Goal: Information Seeking & Learning: Learn about a topic

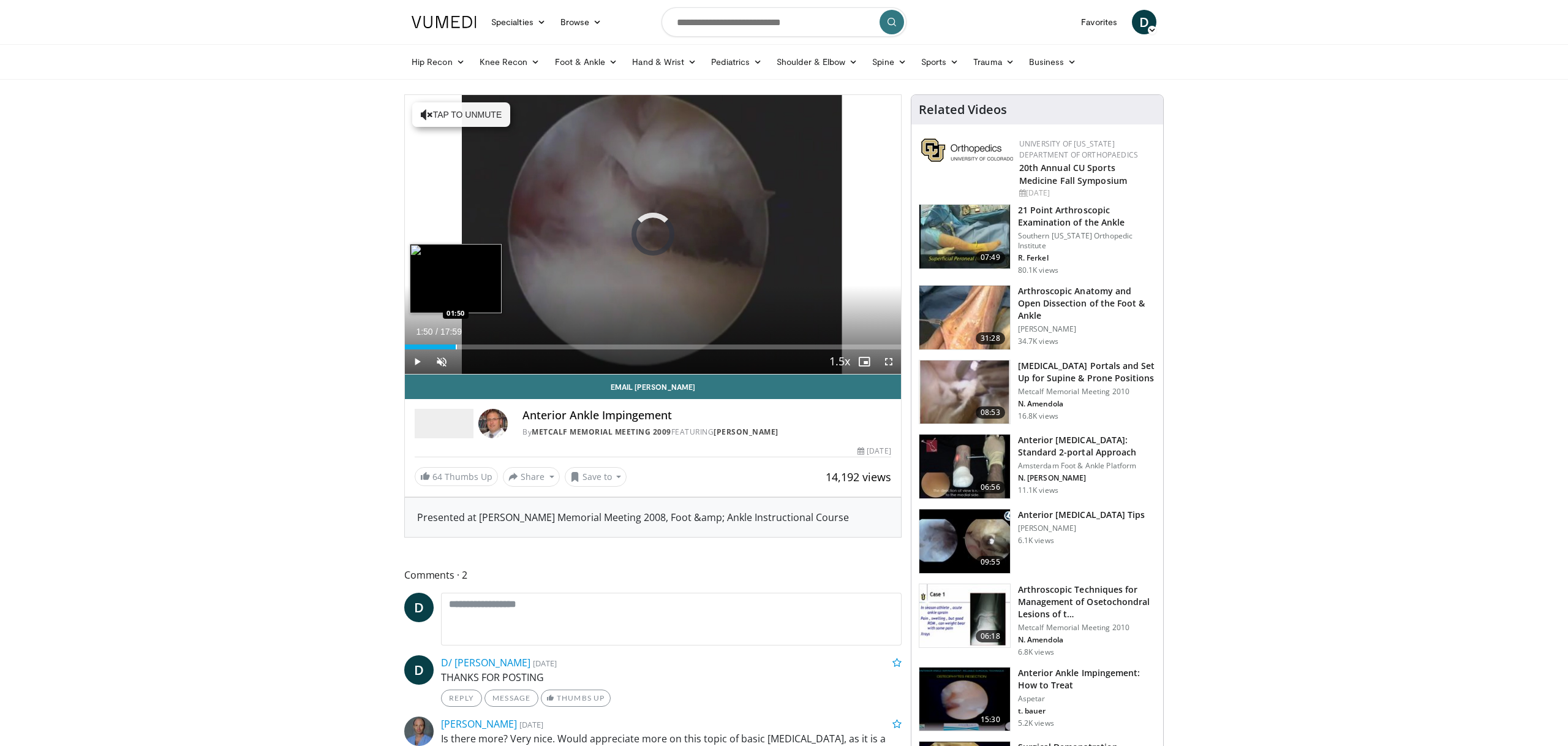
click at [455, 343] on div "Loaded : 4.59% 01:50 01:50" at bounding box center [652, 344] width 496 height 12
click at [535, 342] on div "Loaded : 12.06% 04:42 04:42" at bounding box center [652, 344] width 496 height 12
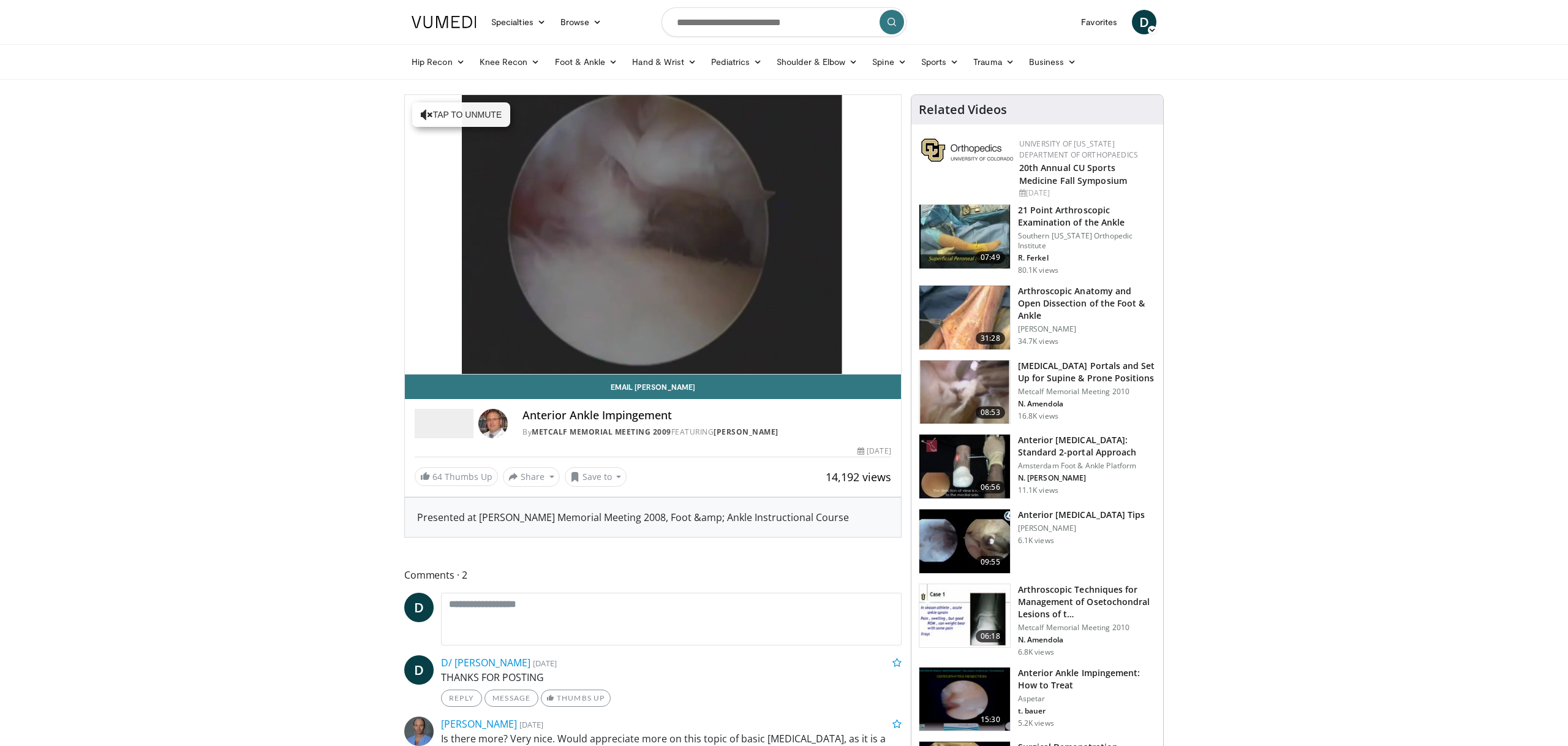
click at [588, 341] on div "10 seconds Tap to unmute" at bounding box center [652, 234] width 496 height 279
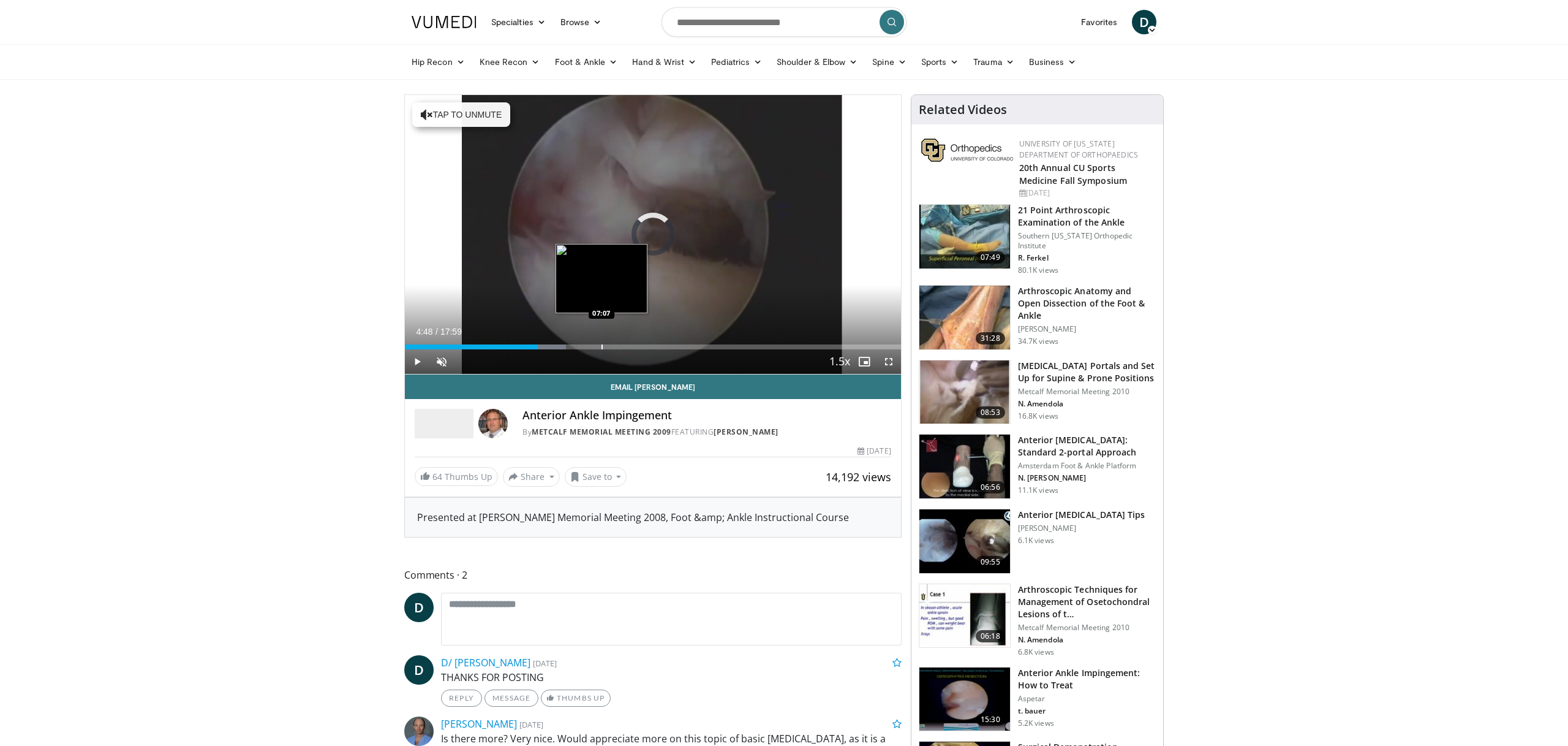
click at [601, 343] on div "Loaded : 32.47% 04:48 07:07" at bounding box center [652, 344] width 496 height 12
click at [687, 351] on div "Current Time 7:07 / Duration 17:59 Play Skip Backward Skip Forward Unmute Loade…" at bounding box center [652, 361] width 496 height 24
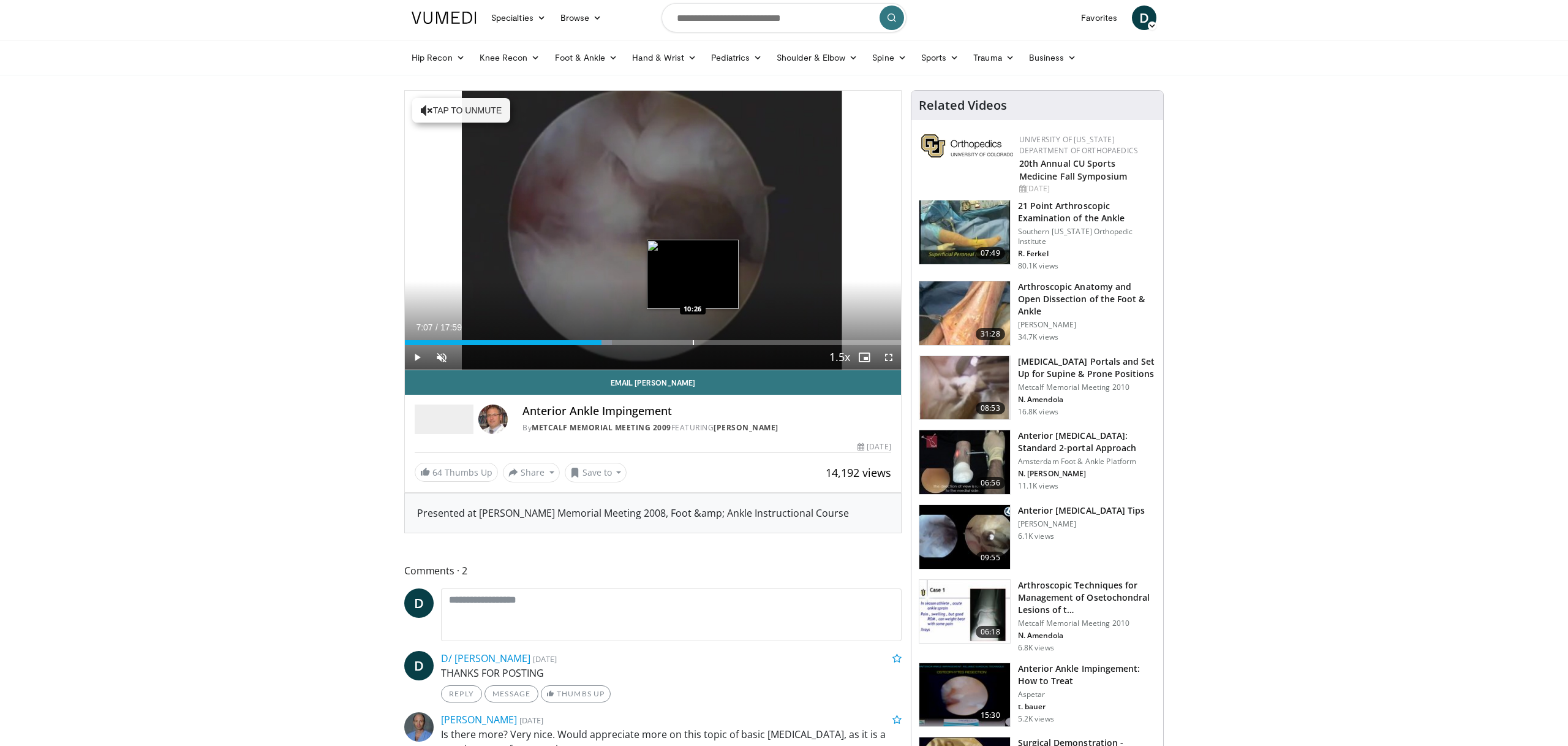
scroll to position [3, 0]
click at [692, 349] on div "Current Time 7:07 / Duration 17:59 Play Skip Backward Skip Forward Unmute Loade…" at bounding box center [652, 357] width 496 height 24
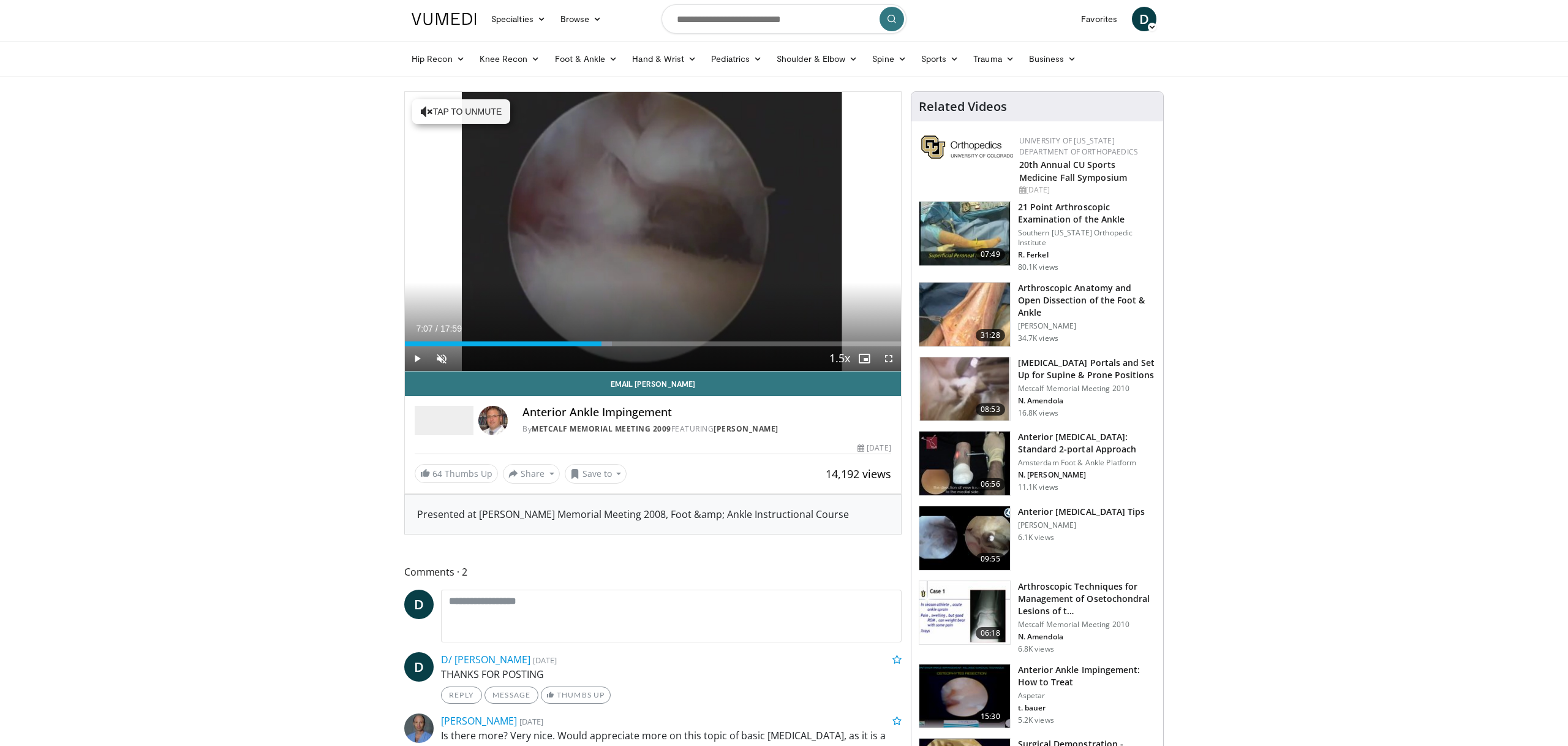
scroll to position [0, 0]
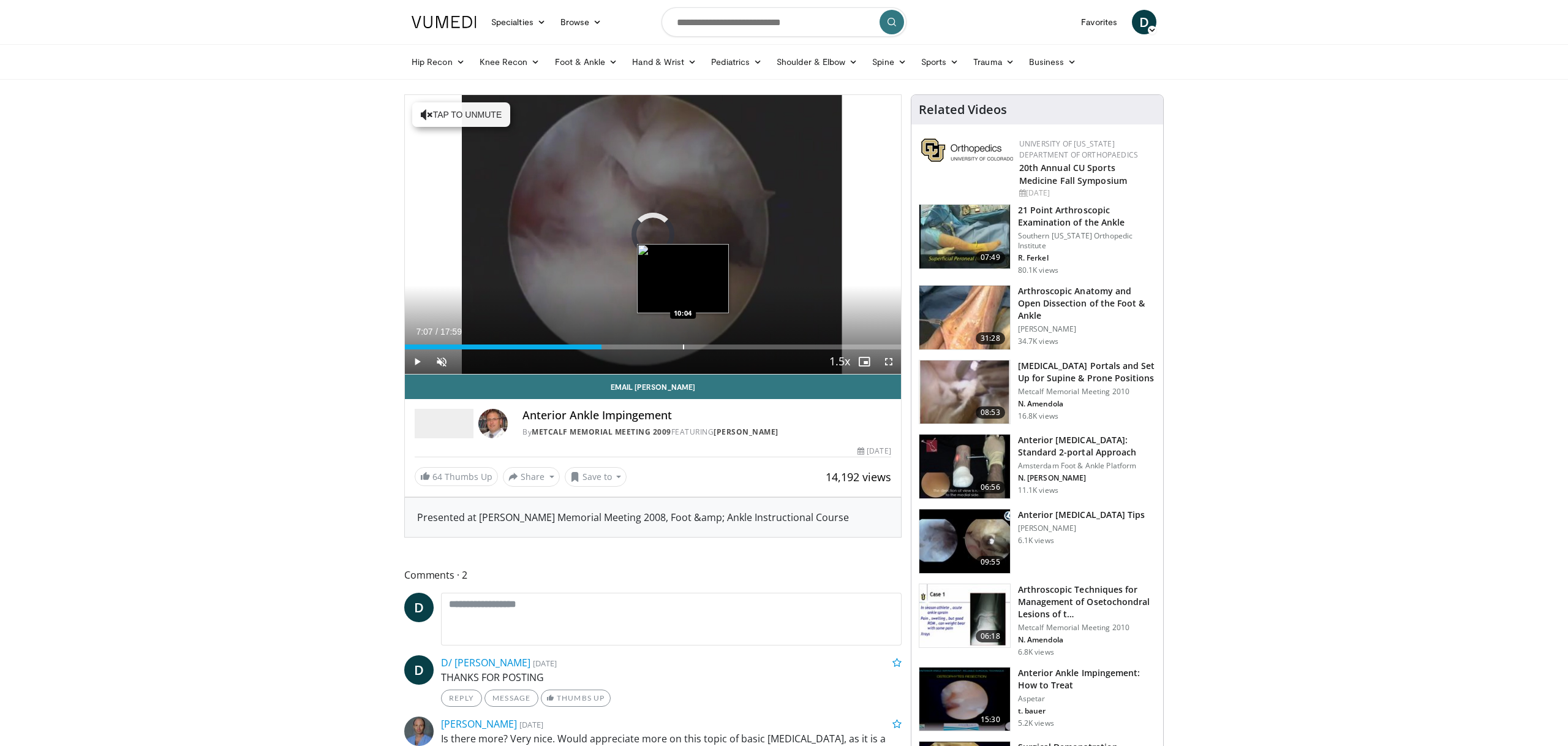
click at [683, 347] on div "Loaded : 0.00% 10:06 10:04" at bounding box center [652, 346] width 496 height 5
click at [610, 344] on div "Progress Bar" at bounding box center [610, 346] width 1 height 5
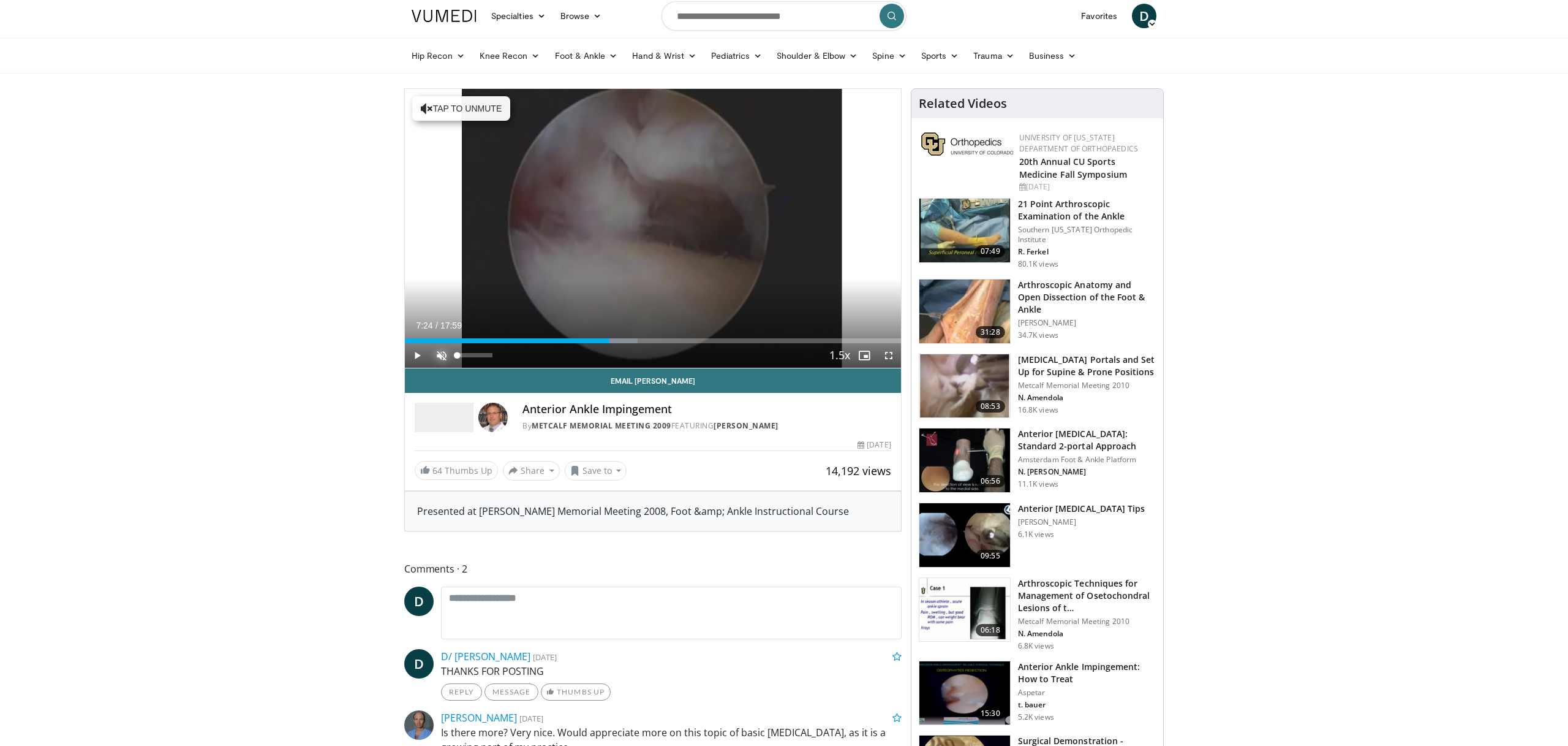
click at [444, 357] on span "Video Player" at bounding box center [441, 355] width 24 height 24
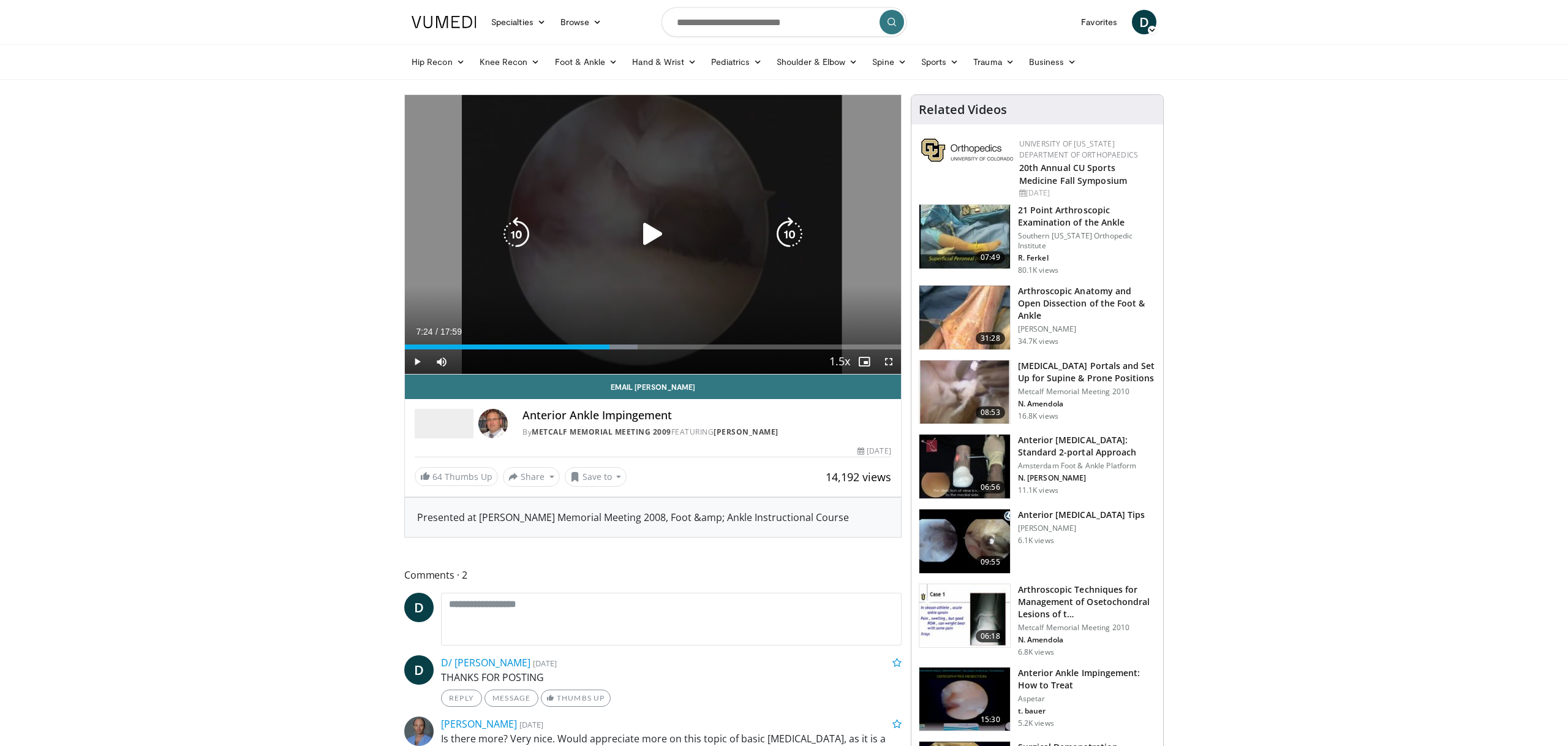
click at [650, 238] on icon "Video Player" at bounding box center [652, 233] width 34 height 34
click at [647, 230] on icon "Video Player" at bounding box center [652, 234] width 34 height 34
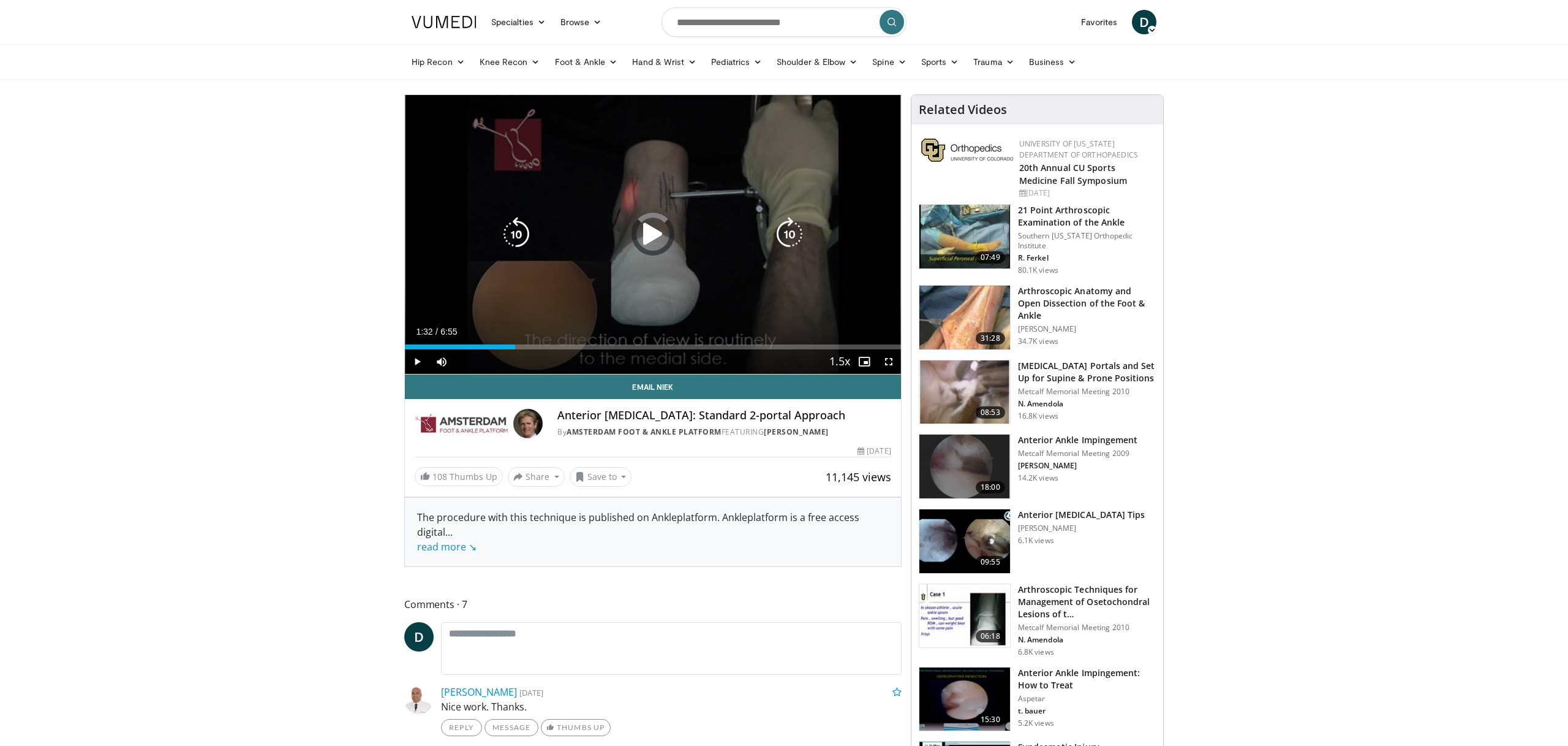
click at [515, 343] on div "Loaded : 9.54% 1:32 1:32" at bounding box center [652, 344] width 496 height 12
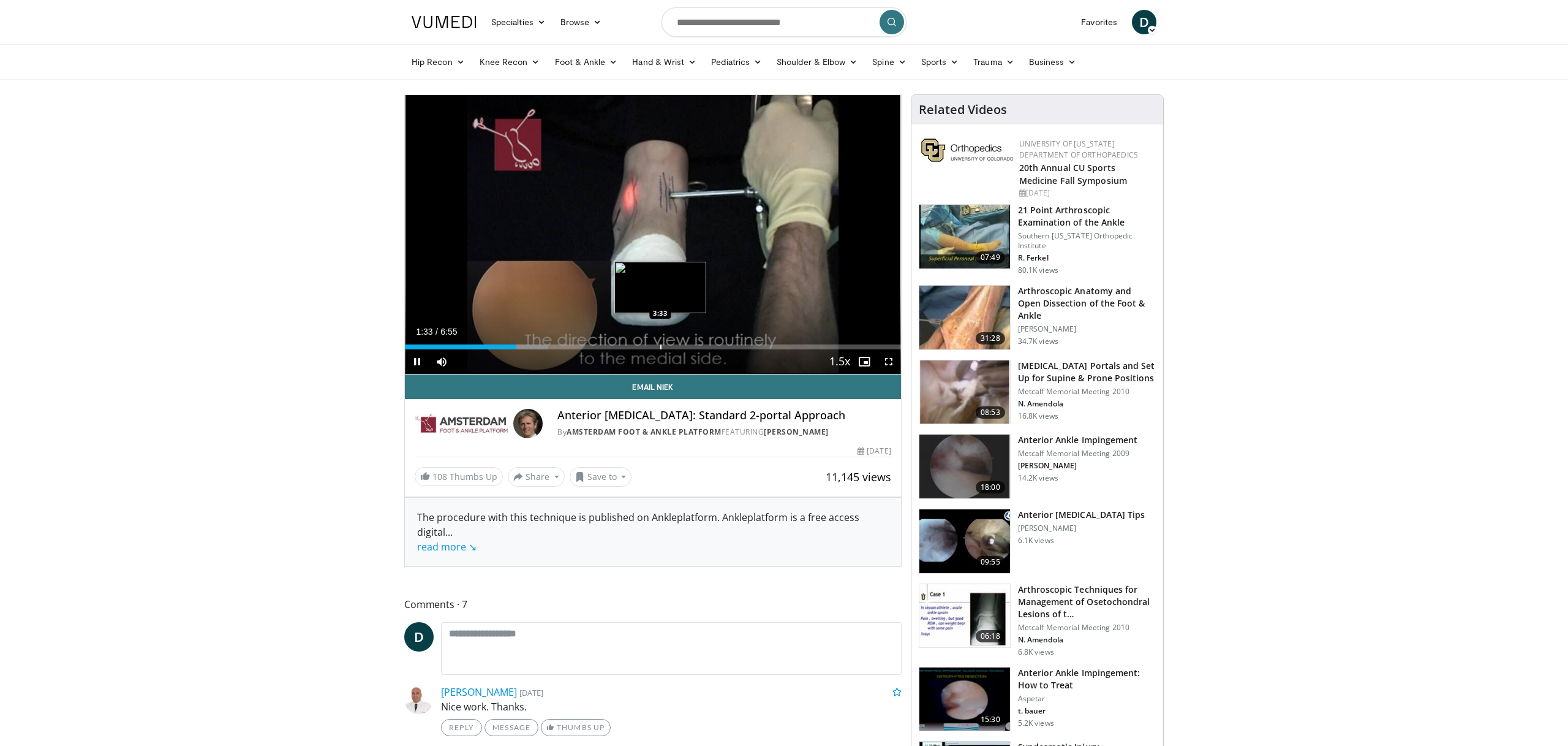
click at [659, 339] on div "Loaded : 28.90% 1:33 3:33" at bounding box center [652, 344] width 496 height 12
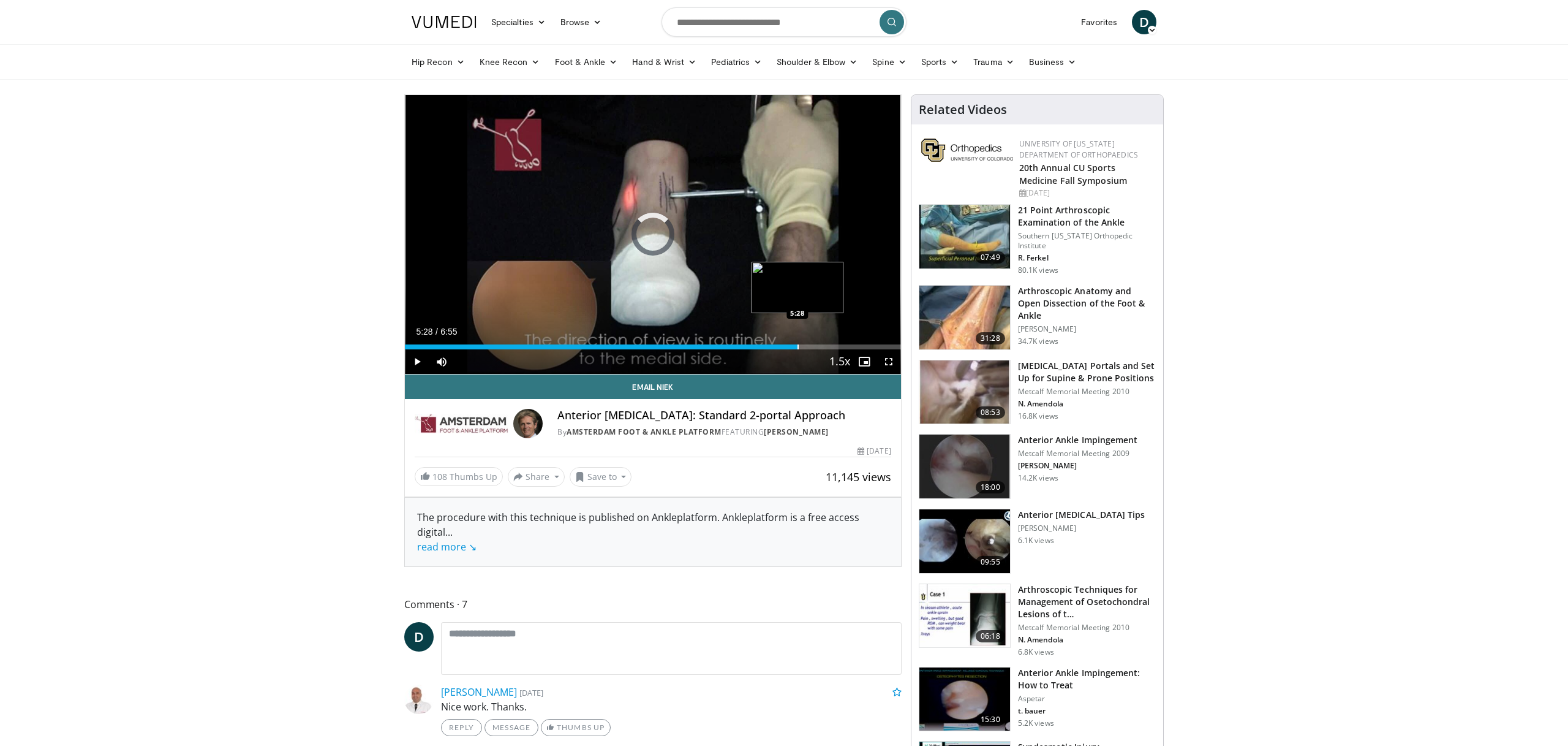
click at [797, 347] on div "Progress Bar" at bounding box center [797, 346] width 1 height 5
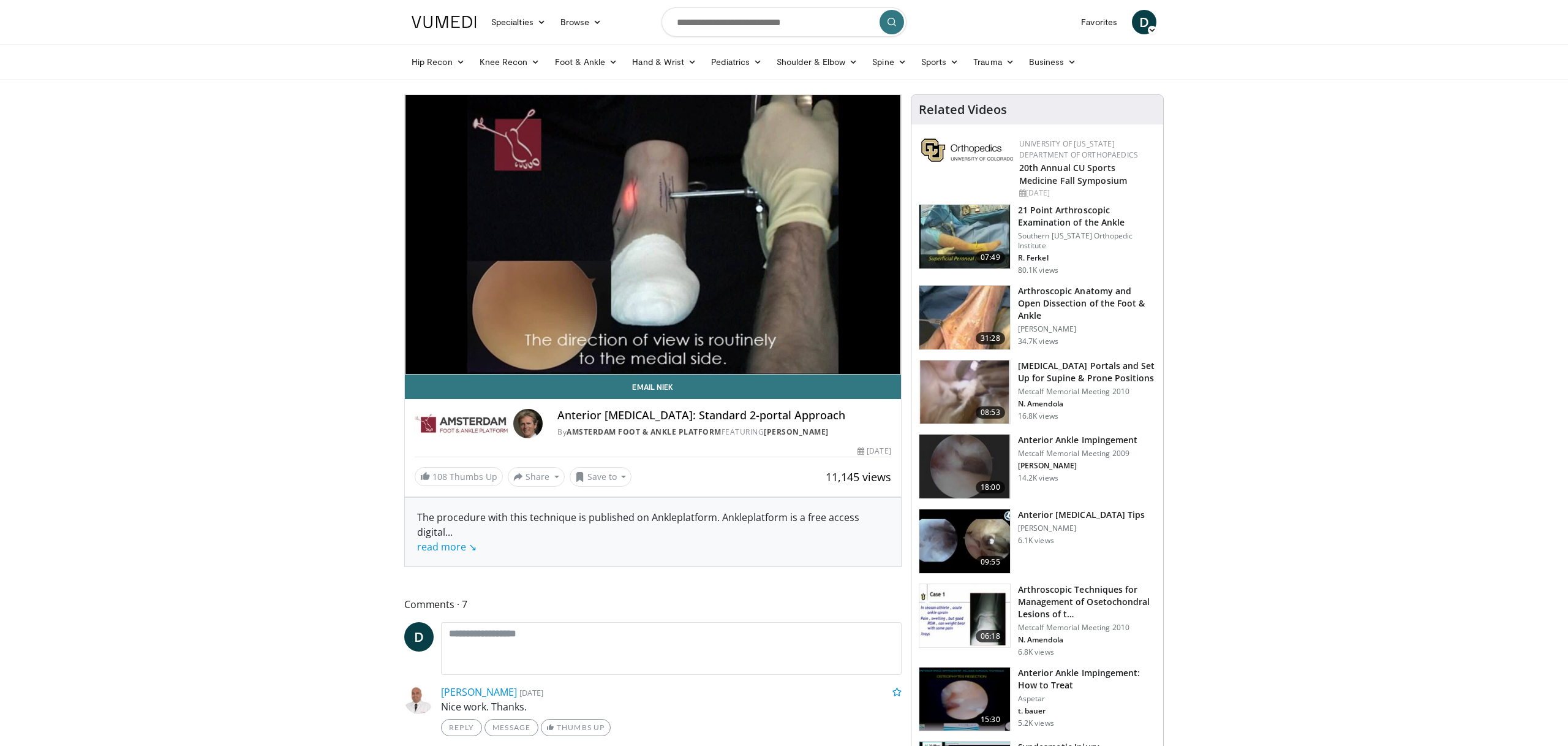
click at [946, 235] on img at bounding box center [964, 237] width 90 height 64
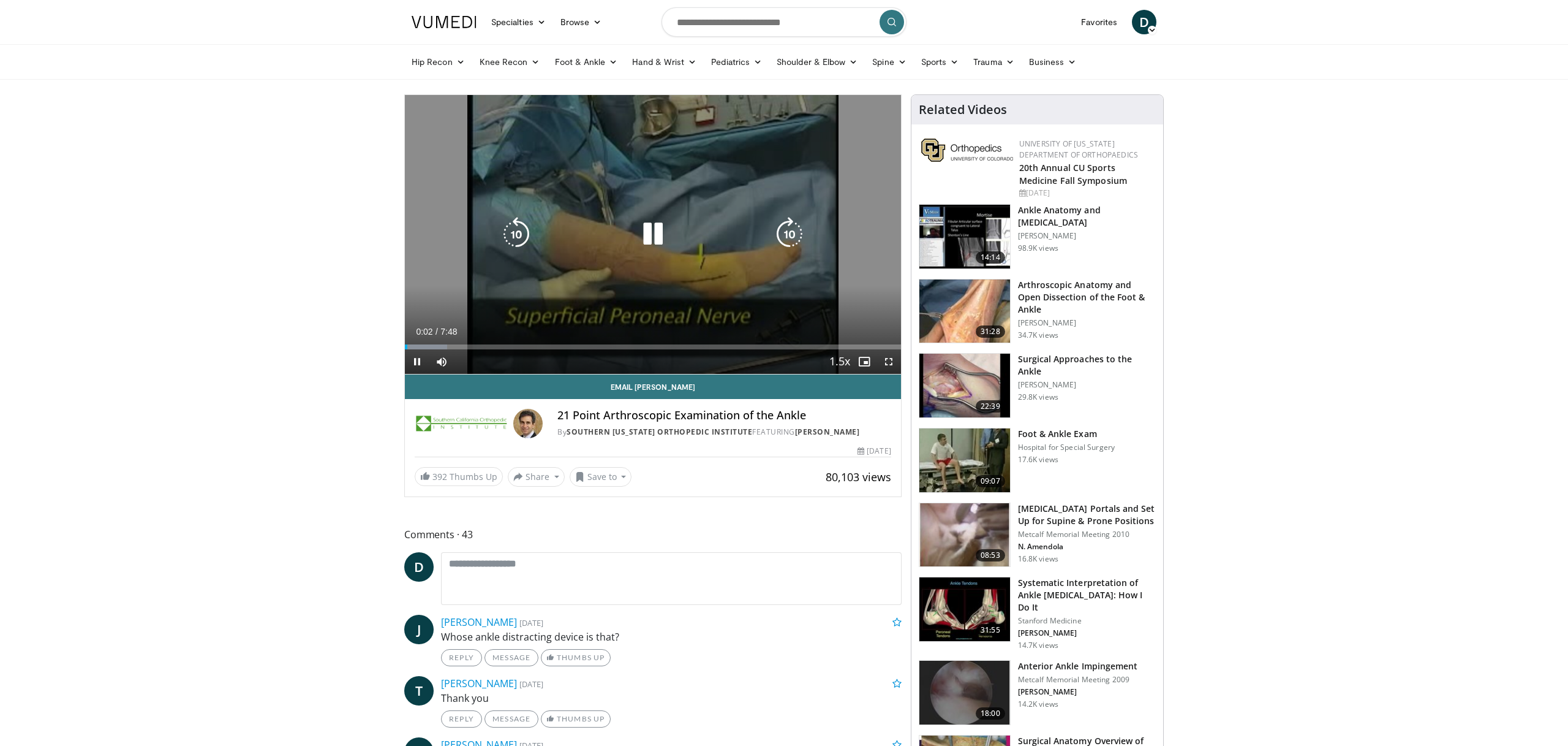
click at [657, 238] on icon "Video Player" at bounding box center [652, 233] width 34 height 34
